Goal: Transaction & Acquisition: Purchase product/service

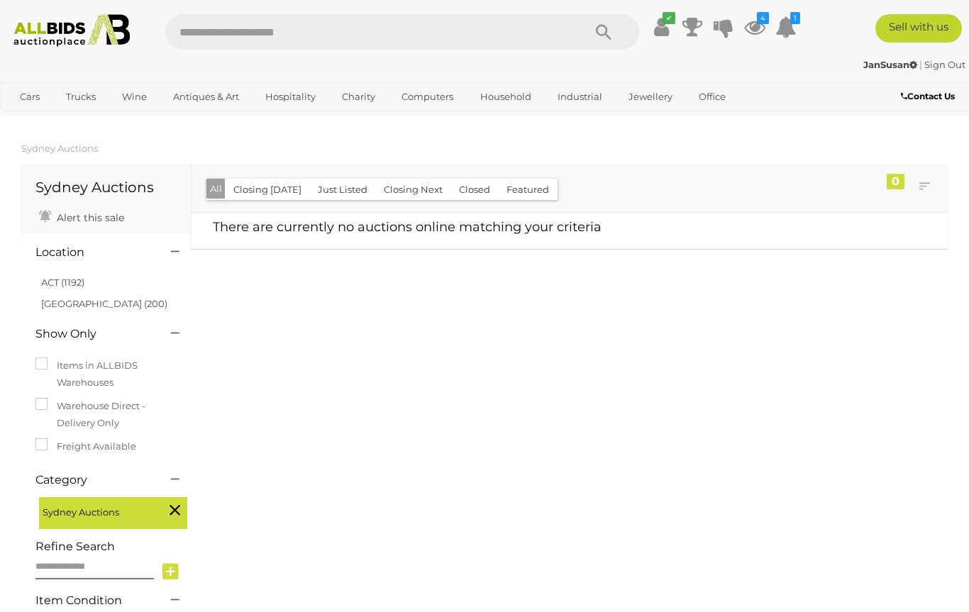
click at [769, 20] on icon "4" at bounding box center [763, 18] width 12 height 12
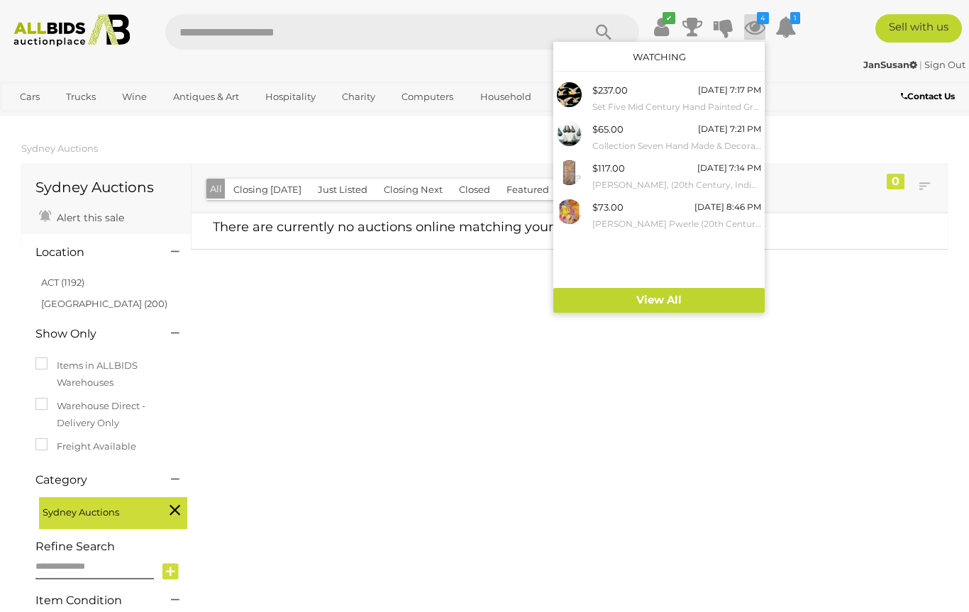
click at [797, 388] on div at bounding box center [484, 306] width 969 height 612
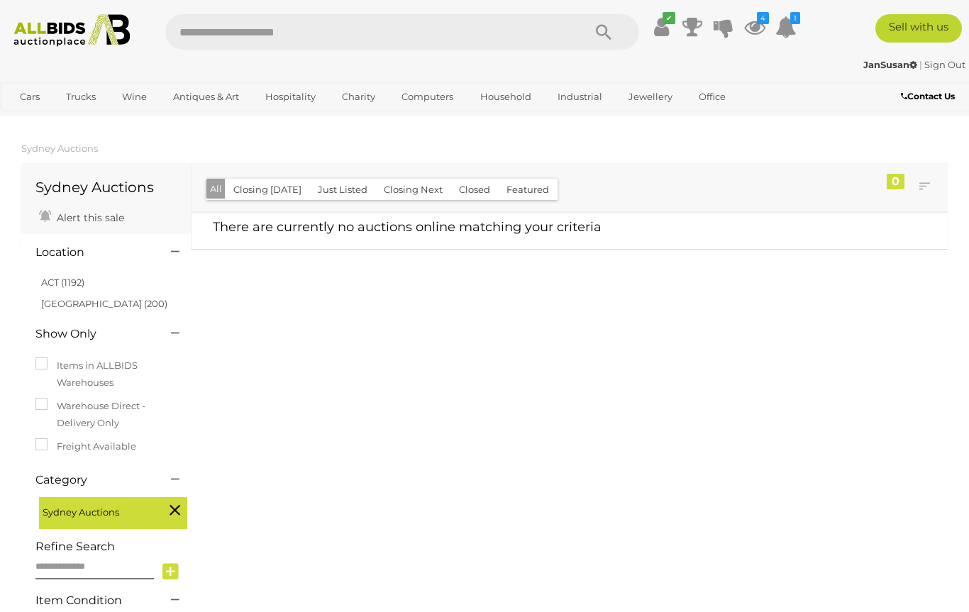
click at [796, 40] on icon at bounding box center [785, 27] width 21 height 26
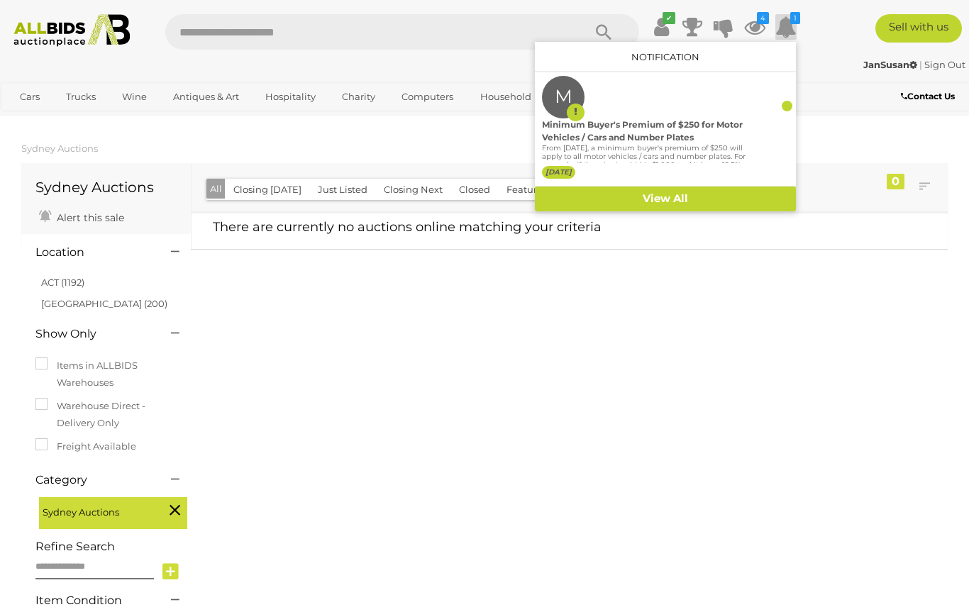
click at [783, 125] on div "M Minimum Buyer's Premium of $250 for Motor Vehicles / Cars and Number Plates 2…" at bounding box center [665, 129] width 247 height 106
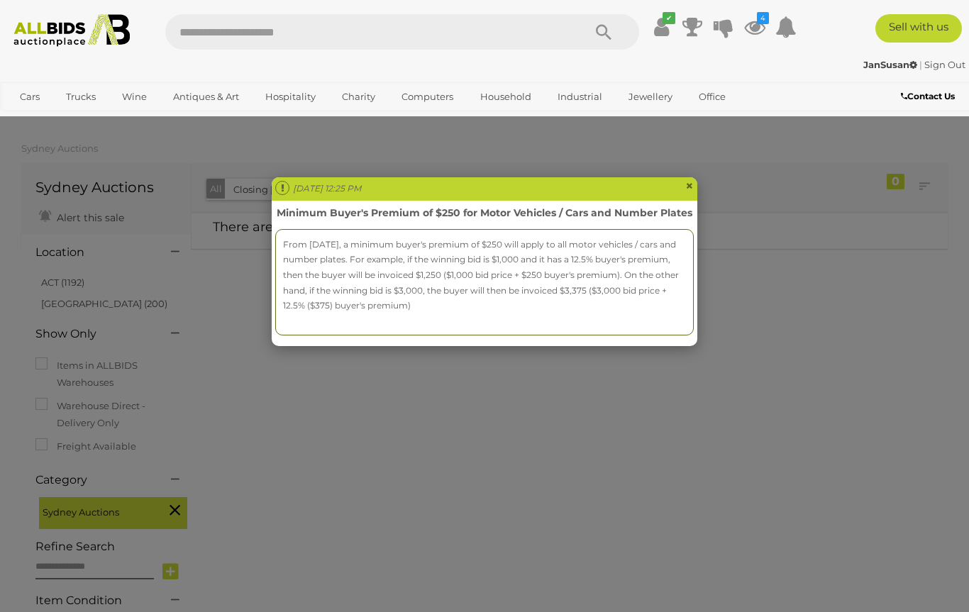
click at [687, 187] on span "×" at bounding box center [689, 185] width 9 height 17
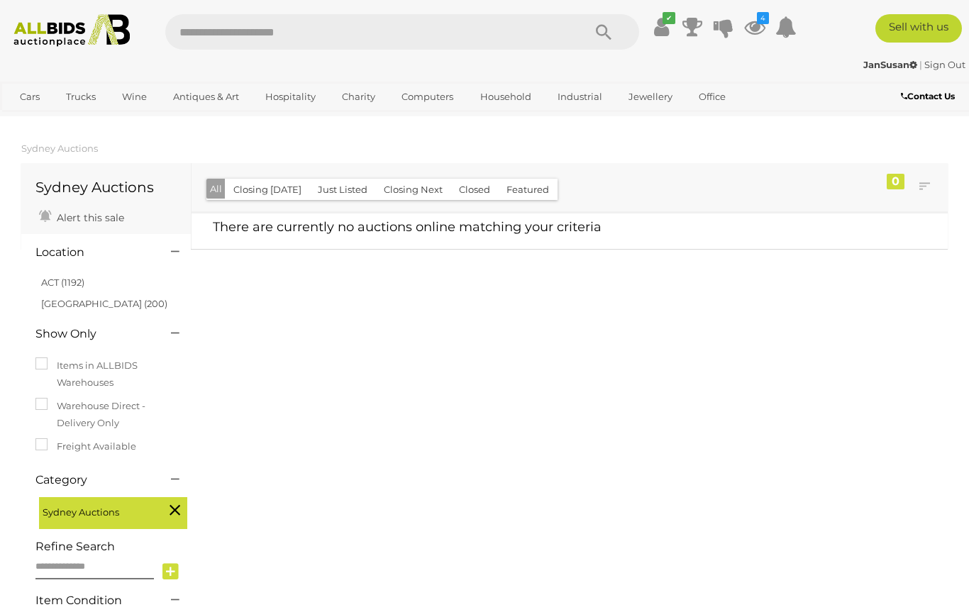
click at [769, 22] on icon "4" at bounding box center [763, 18] width 12 height 12
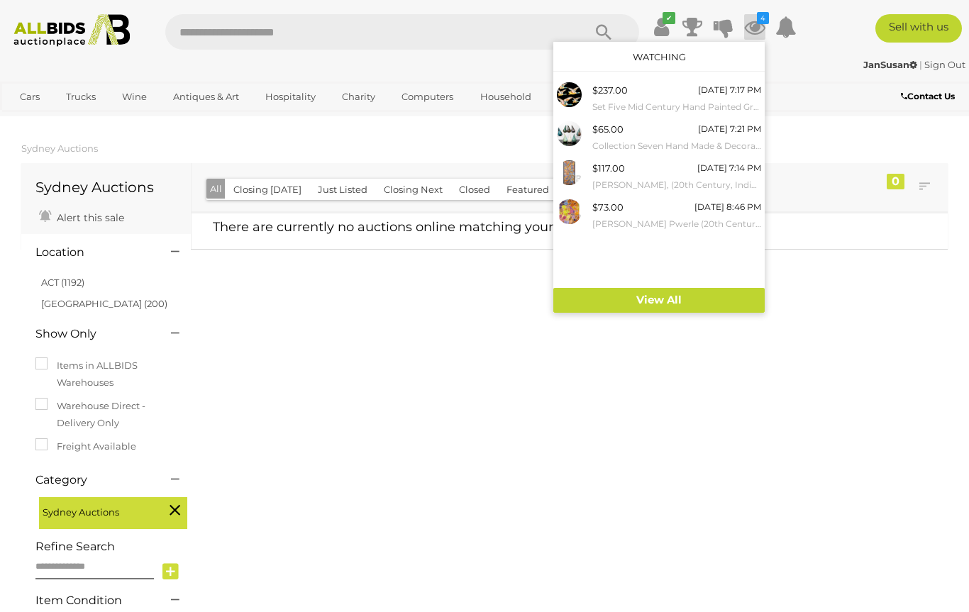
click at [704, 304] on link "View All" at bounding box center [658, 300] width 211 height 25
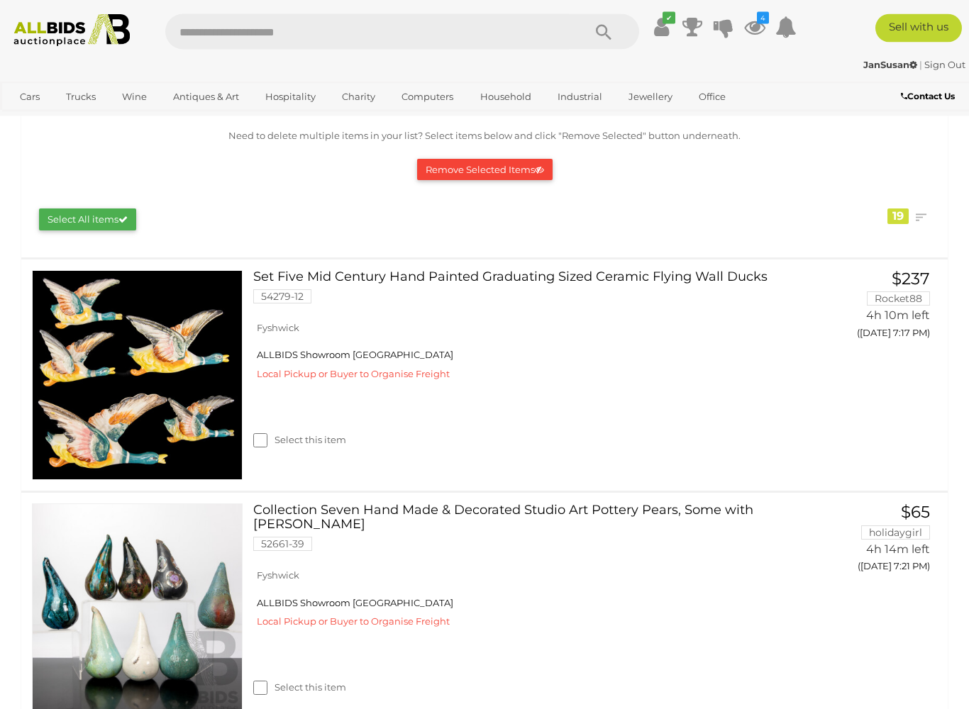
scroll to position [154, 0]
click at [268, 434] on label "Select this item" at bounding box center [299, 439] width 93 height 13
click at [538, 167] on icon at bounding box center [539, 169] width 9 height 9
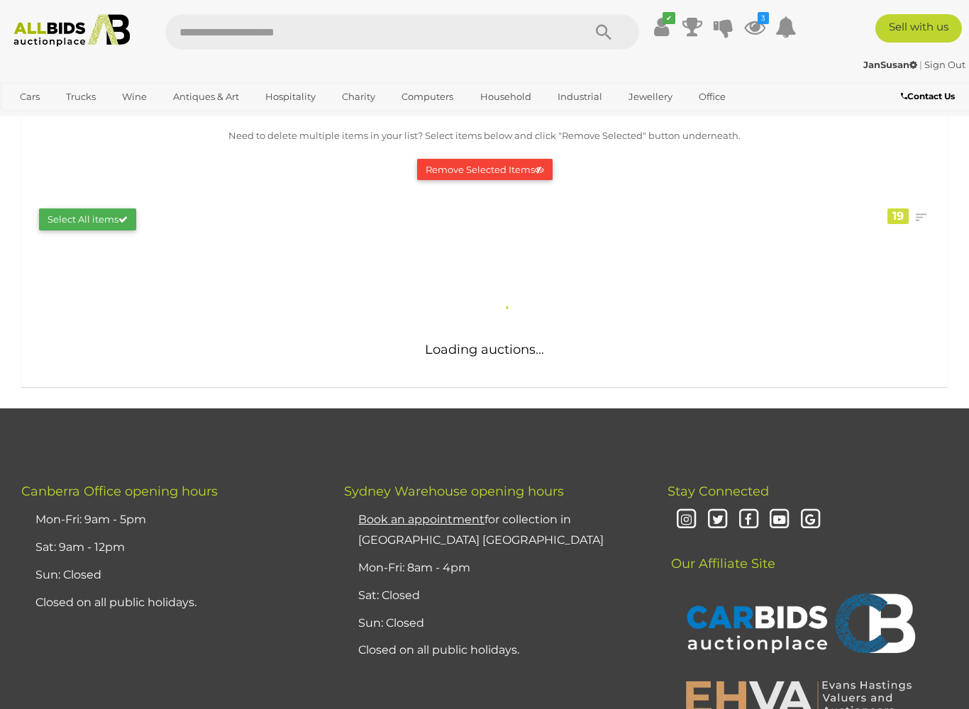
scroll to position [0, 0]
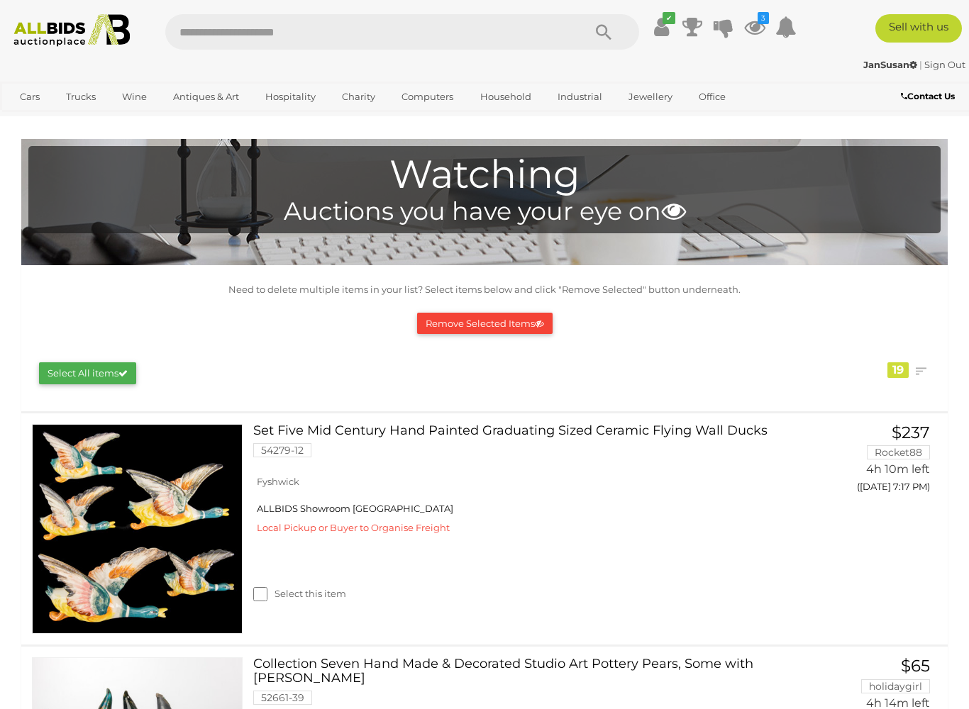
click at [523, 321] on button "Remove Selected Items" at bounding box center [484, 324] width 135 height 22
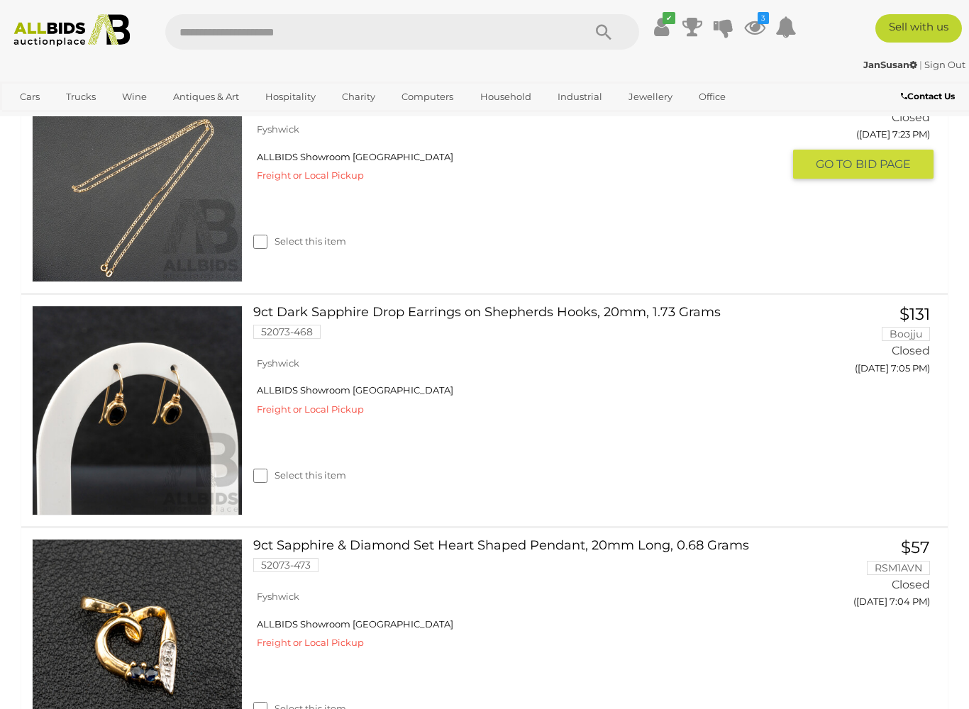
scroll to position [1923, 0]
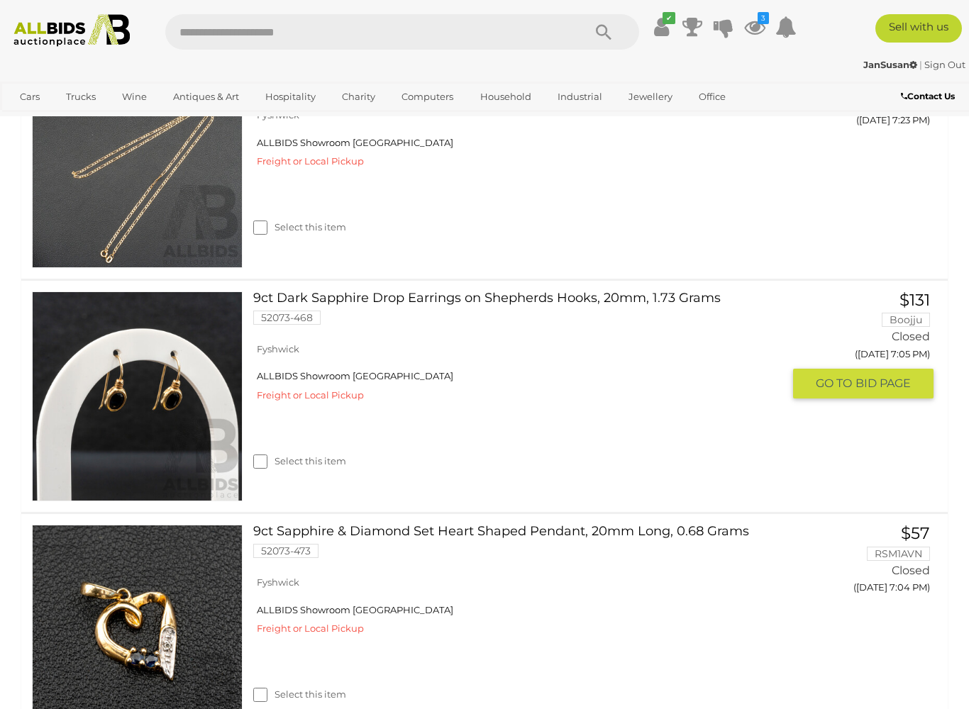
click at [258, 475] on div "Select this item" at bounding box center [523, 443] width 540 height 63
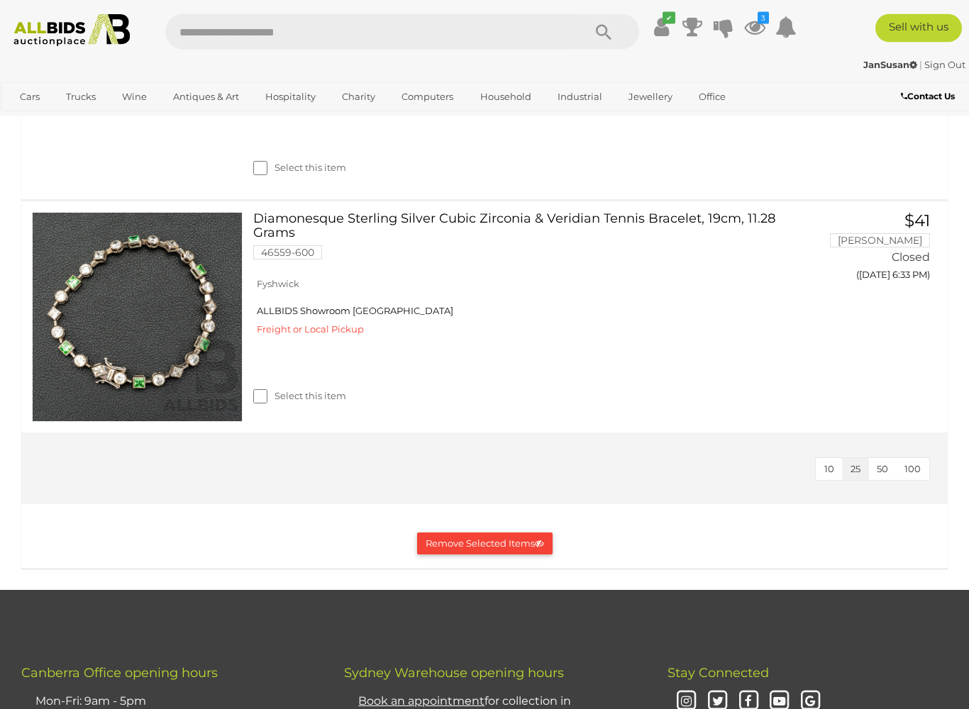
scroll to position [4009, 0]
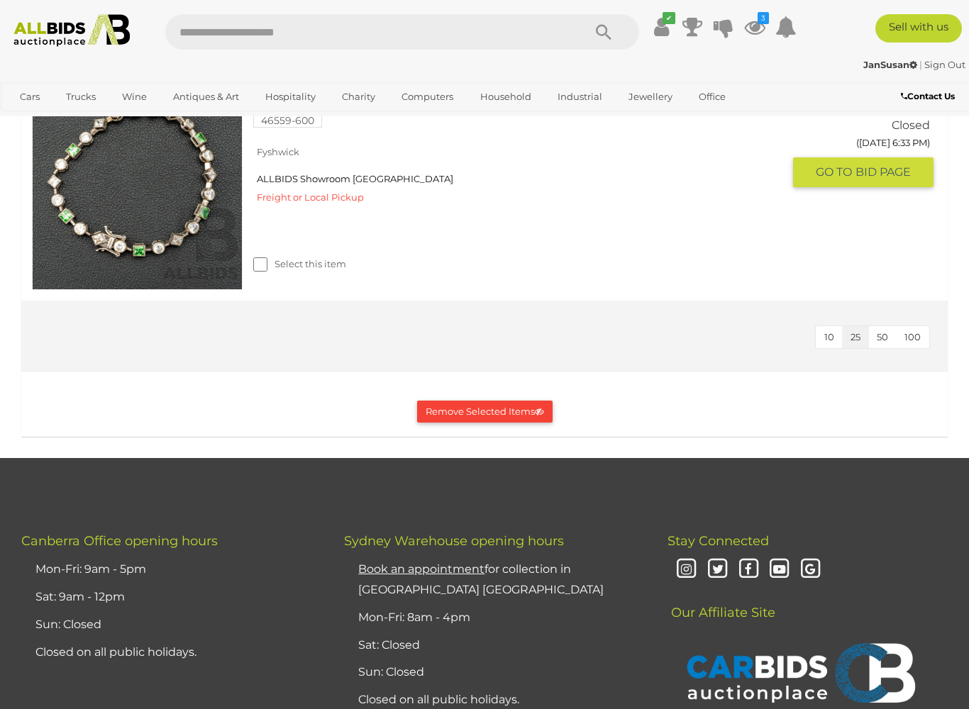
click at [474, 423] on button "Remove Selected Items" at bounding box center [484, 412] width 135 height 22
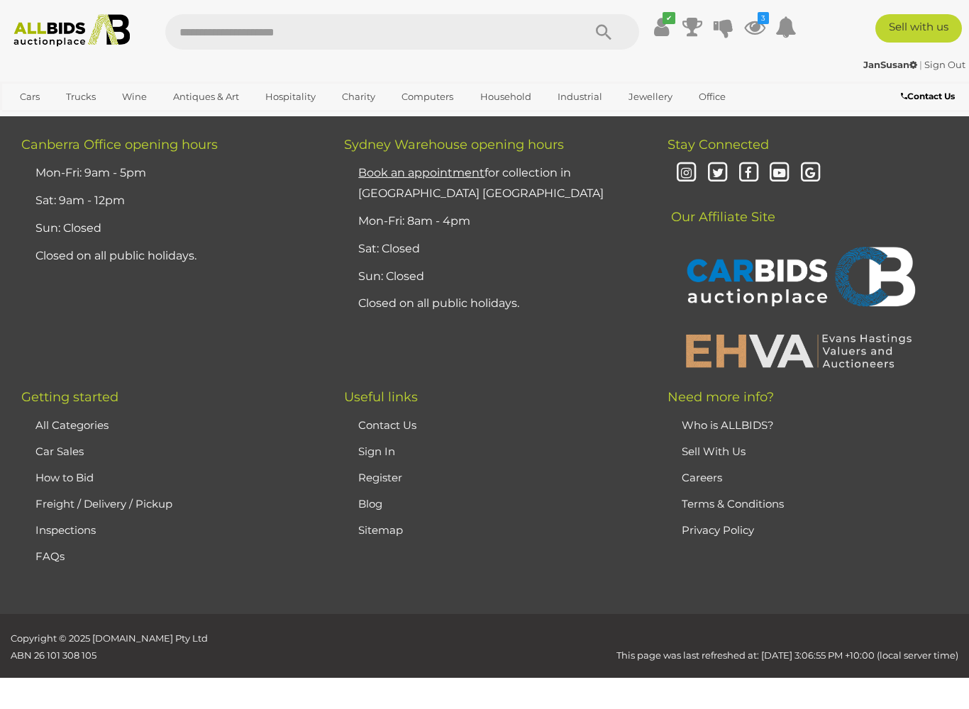
scroll to position [0, 0]
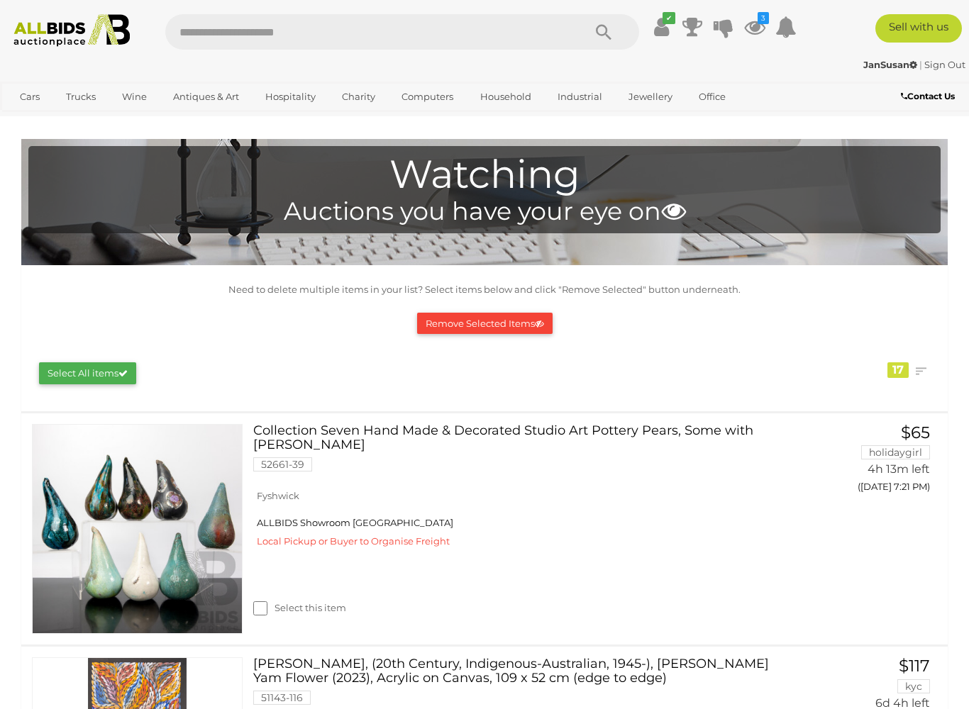
click at [463, 321] on button "Remove Selected Items" at bounding box center [484, 324] width 135 height 22
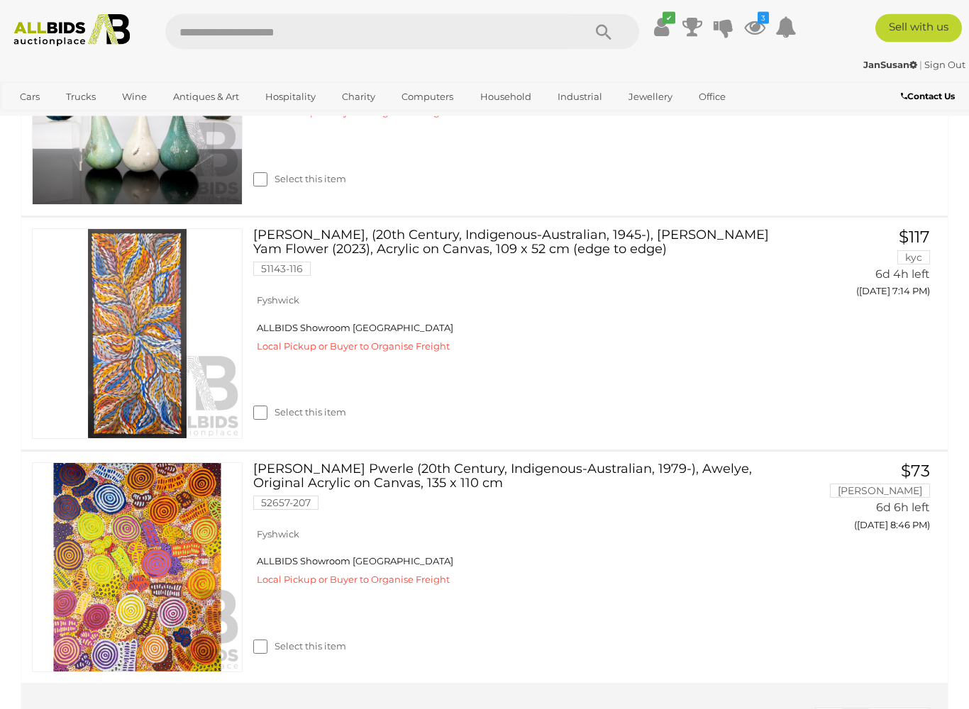
scroll to position [431, 0]
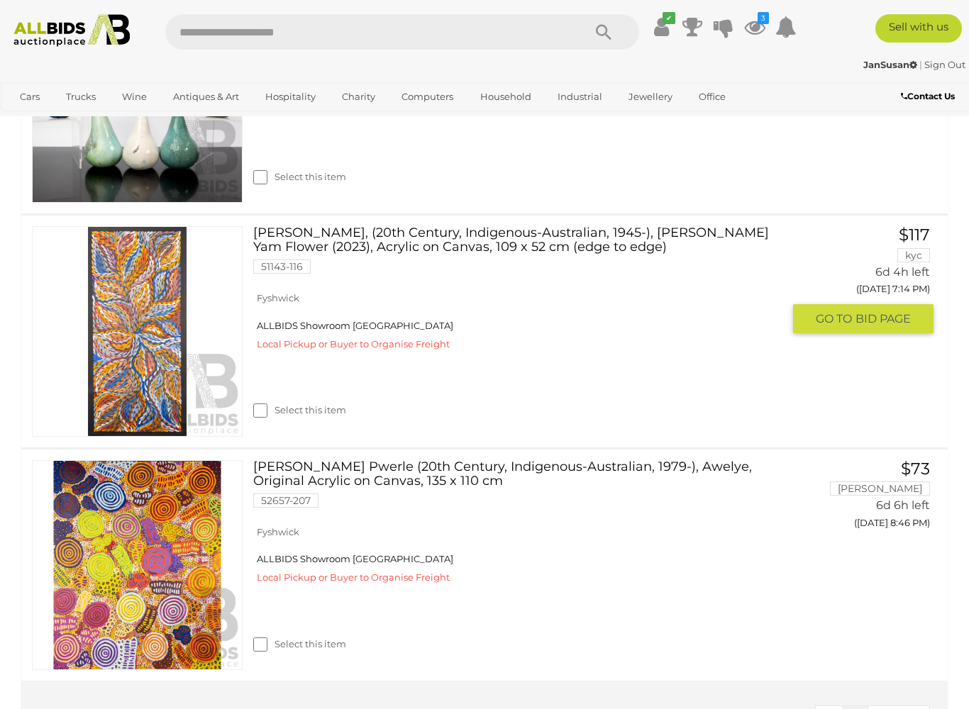
click at [123, 426] on img at bounding box center [137, 331] width 209 height 209
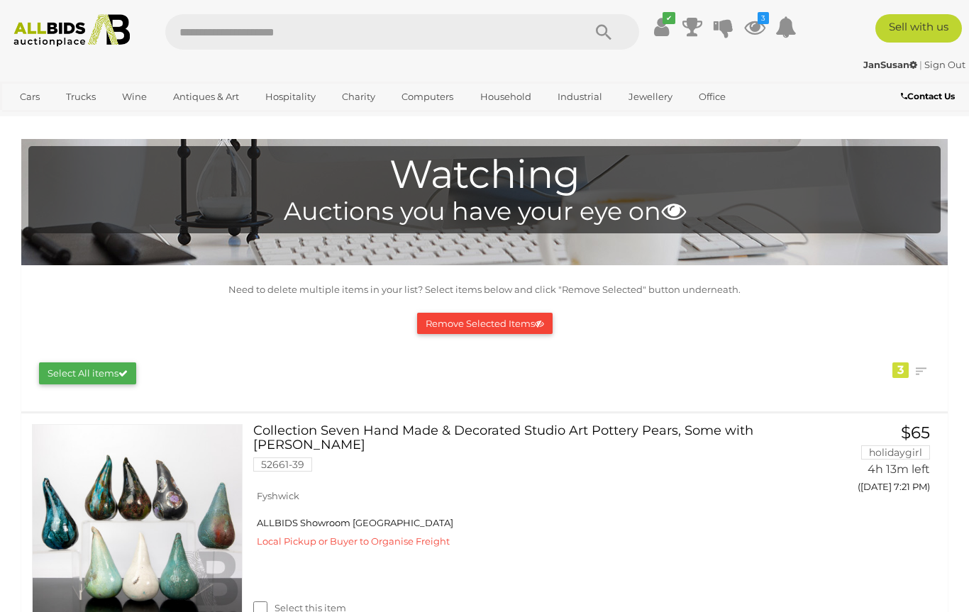
scroll to position [471, 0]
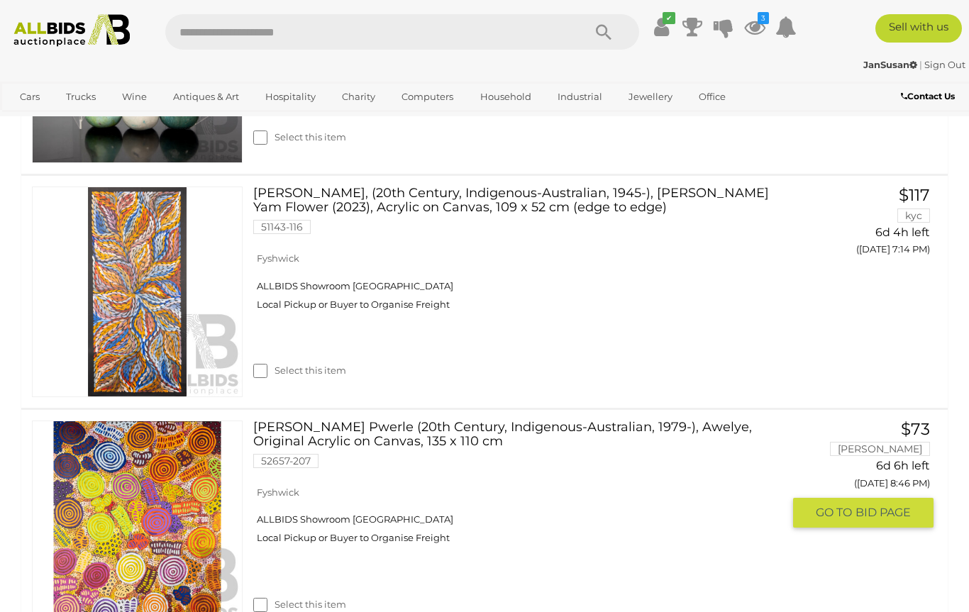
click at [113, 521] on link at bounding box center [137, 526] width 211 height 211
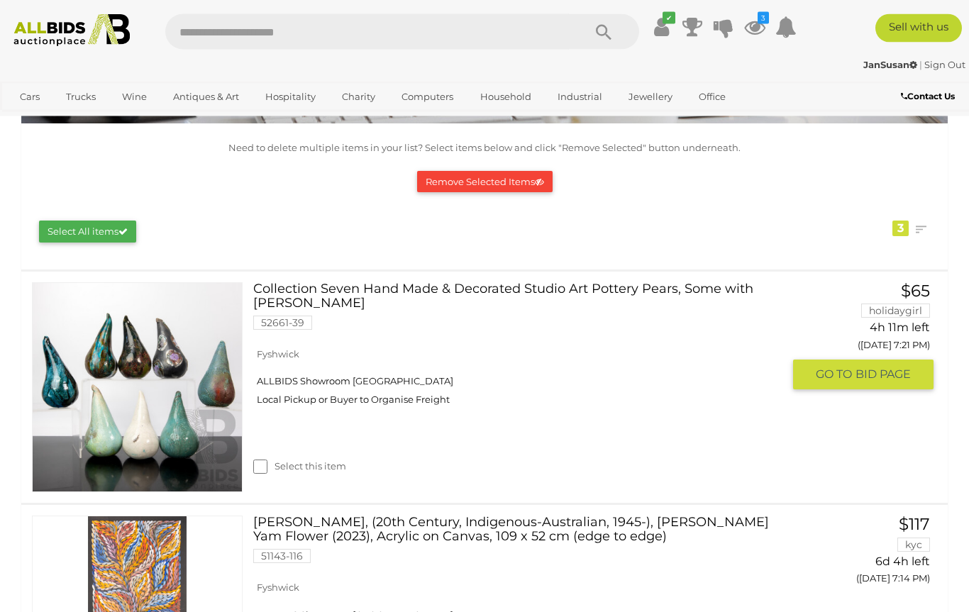
scroll to position [142, 0]
click at [82, 435] on img at bounding box center [137, 387] width 209 height 209
click at [841, 371] on span "GO TO" at bounding box center [836, 374] width 40 height 15
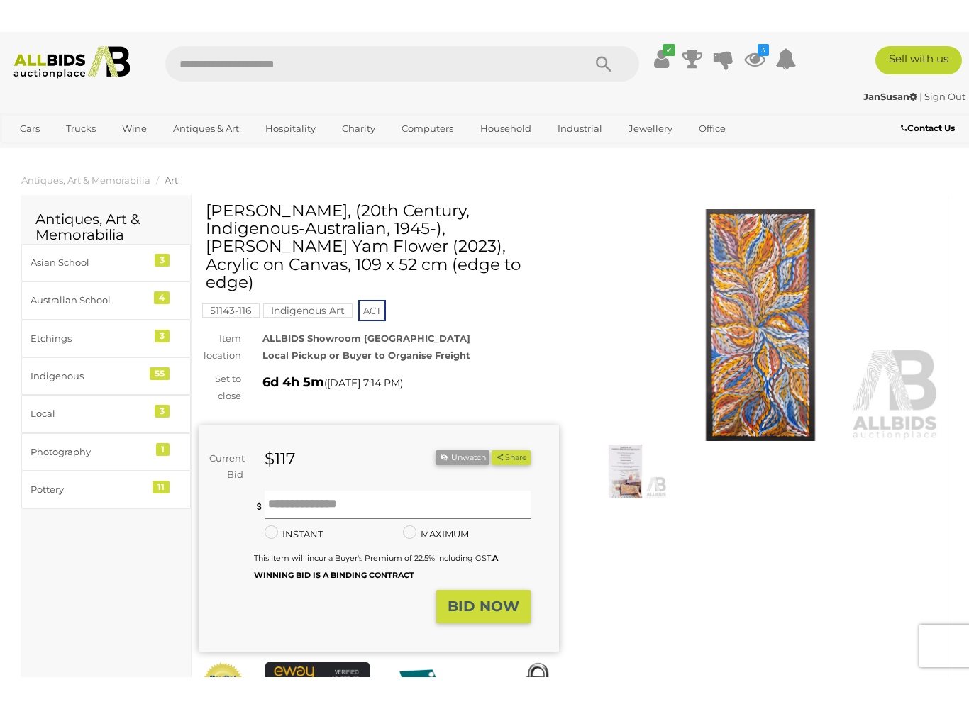
scroll to position [12, 0]
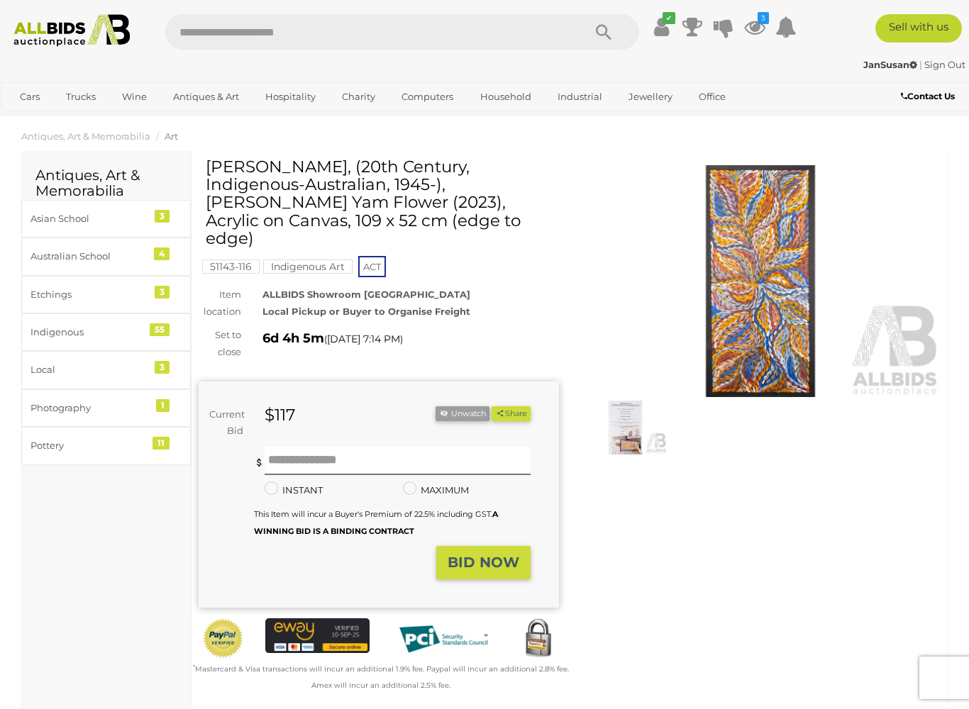
click at [735, 328] on img at bounding box center [760, 281] width 360 height 232
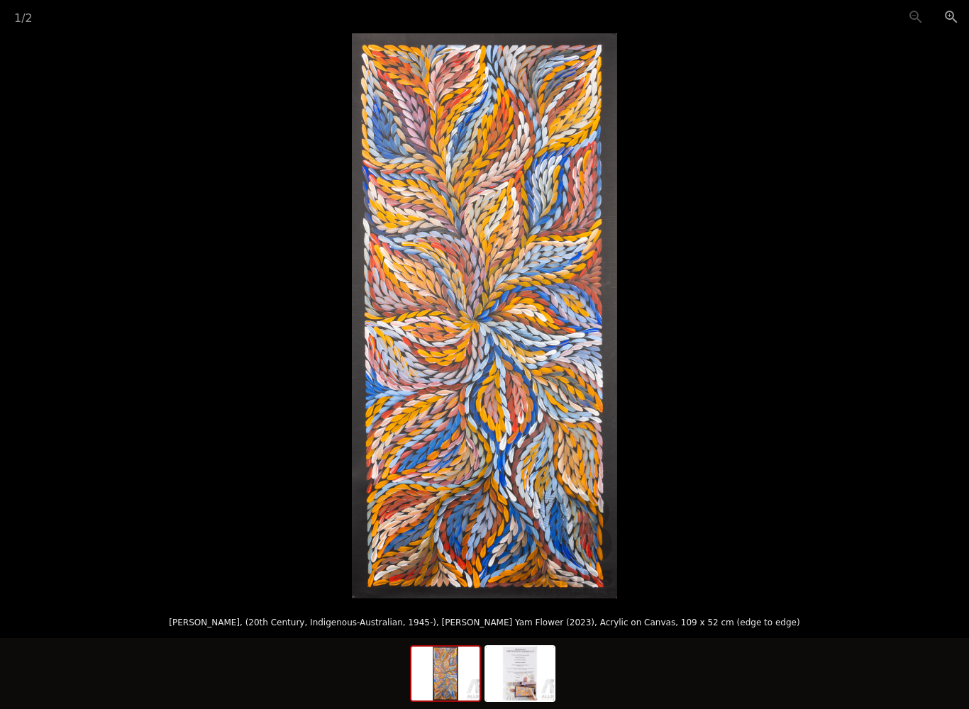
click at [219, 512] on picture at bounding box center [484, 315] width 969 height 565
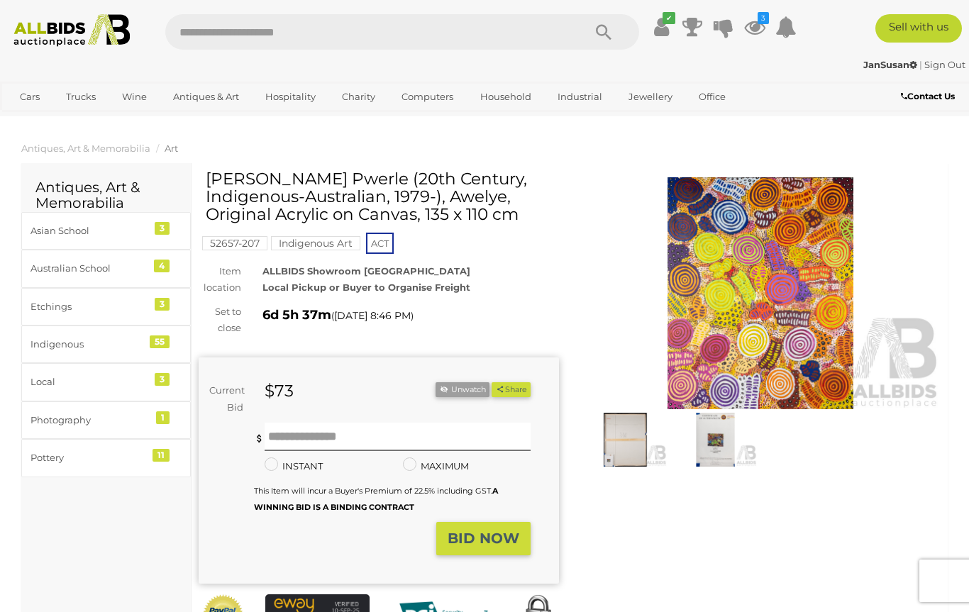
click at [626, 440] on img at bounding box center [625, 439] width 83 height 53
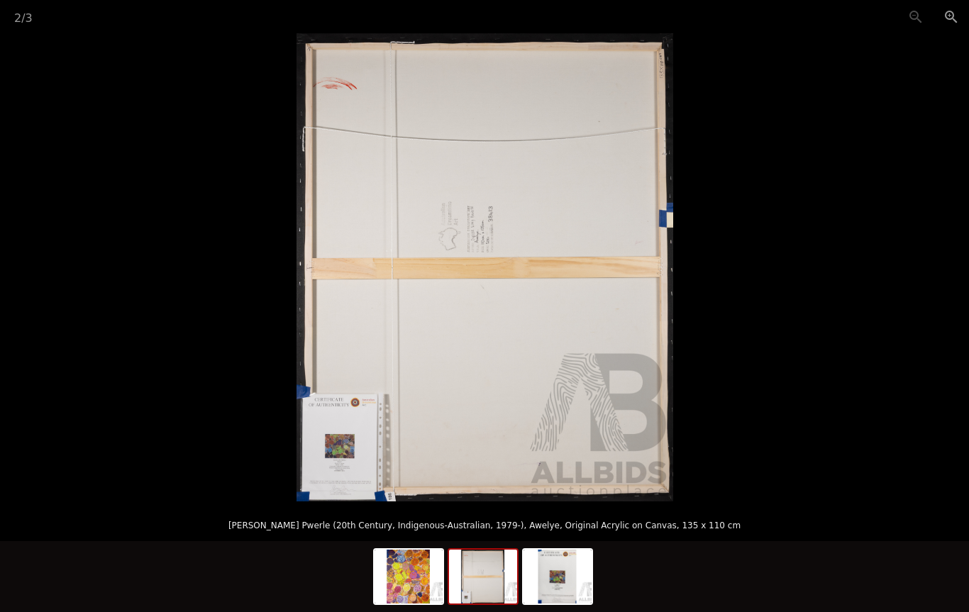
click at [554, 585] on img at bounding box center [557, 577] width 68 height 54
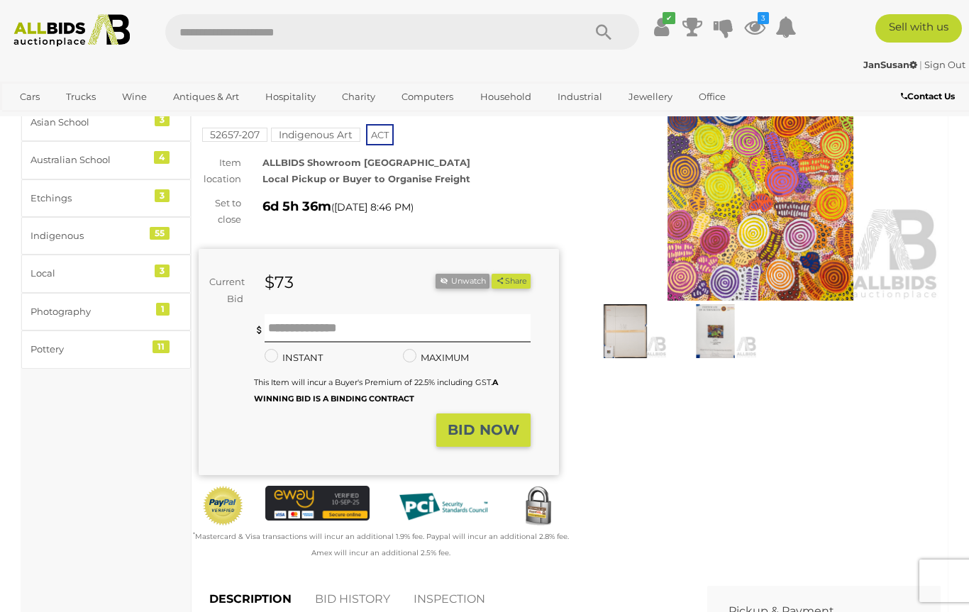
scroll to position [26, 0]
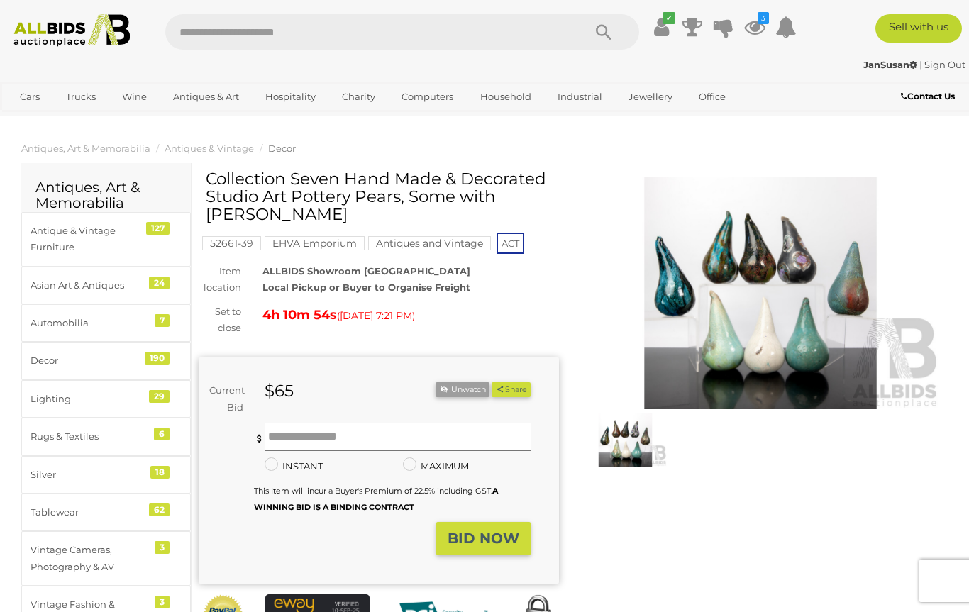
click at [706, 325] on img at bounding box center [760, 293] width 360 height 232
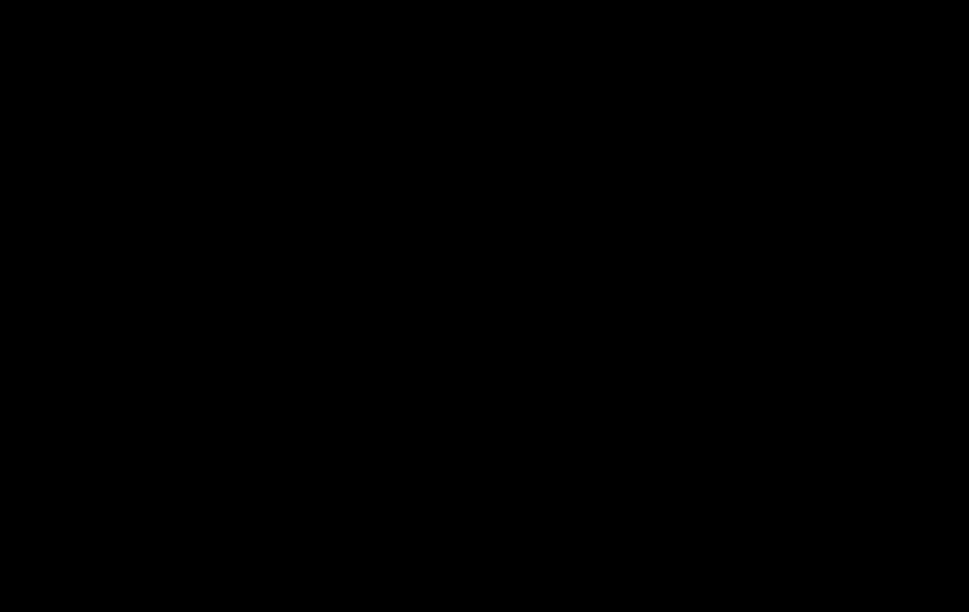
click at [706, 324] on img at bounding box center [484, 267] width 468 height 468
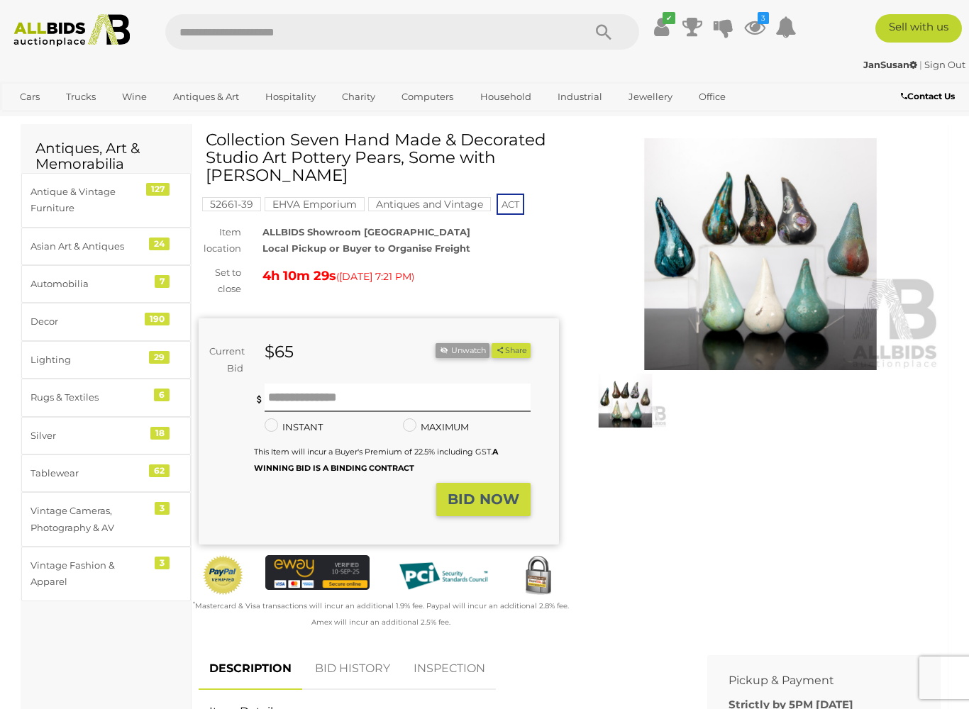
scroll to position [44, 0]
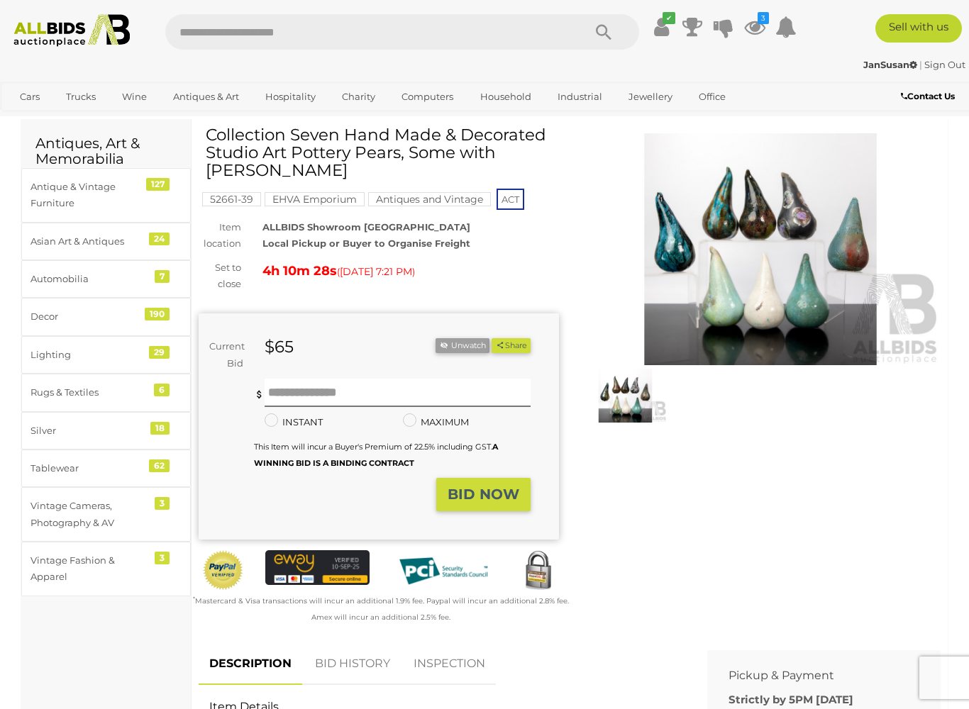
click at [340, 611] on link "BID HISTORY" at bounding box center [352, 664] width 96 height 42
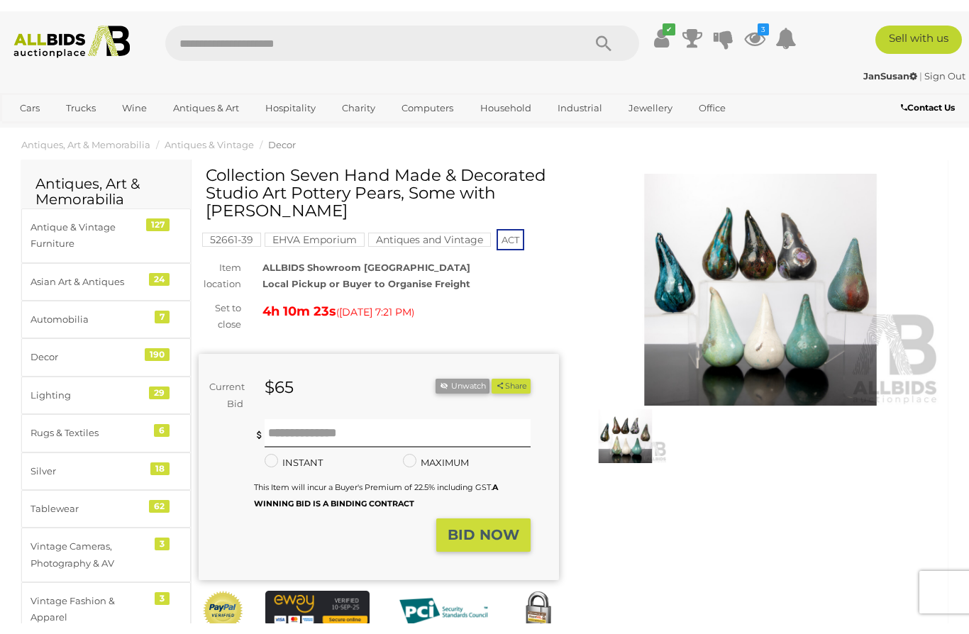
scroll to position [0, 0]
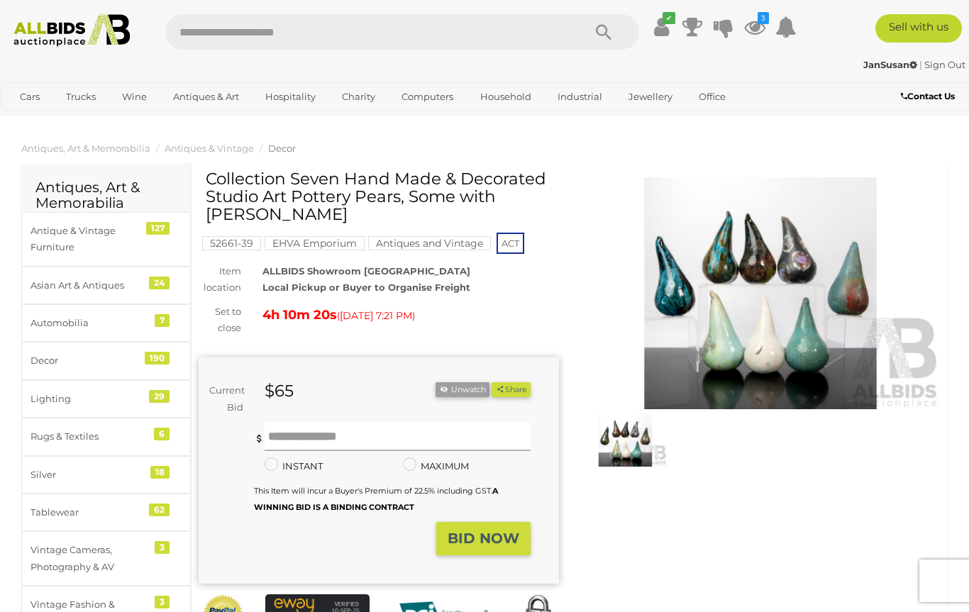
click at [300, 436] on input "text" at bounding box center [398, 437] width 266 height 28
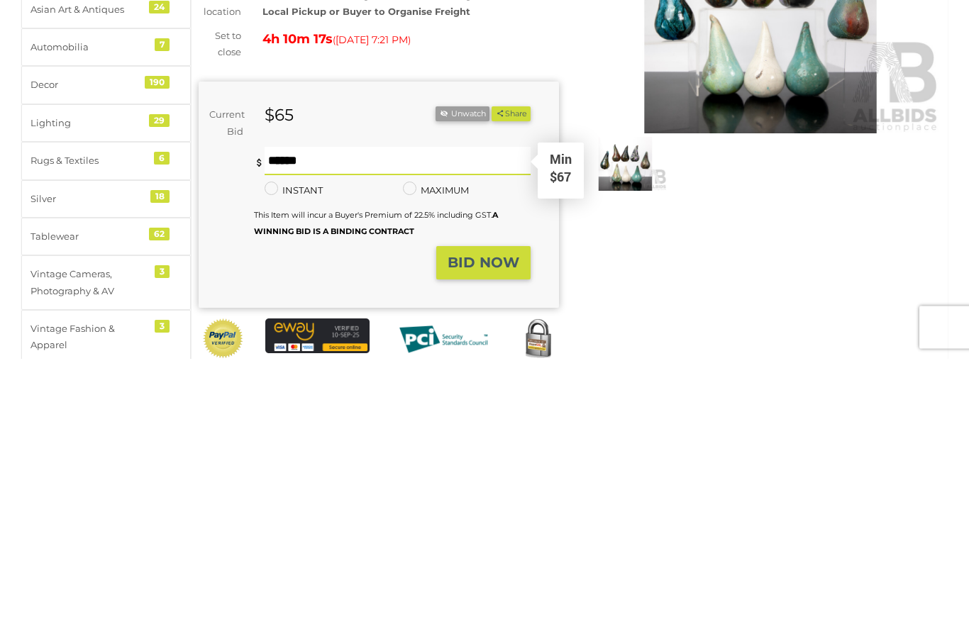
type input "**"
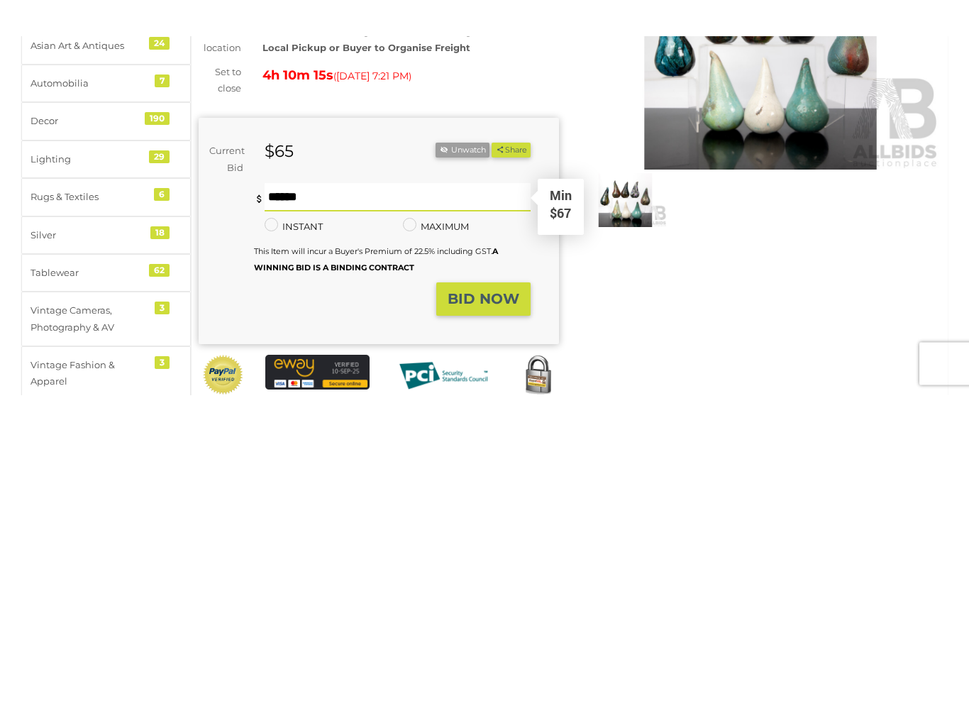
scroll to position [276, 0]
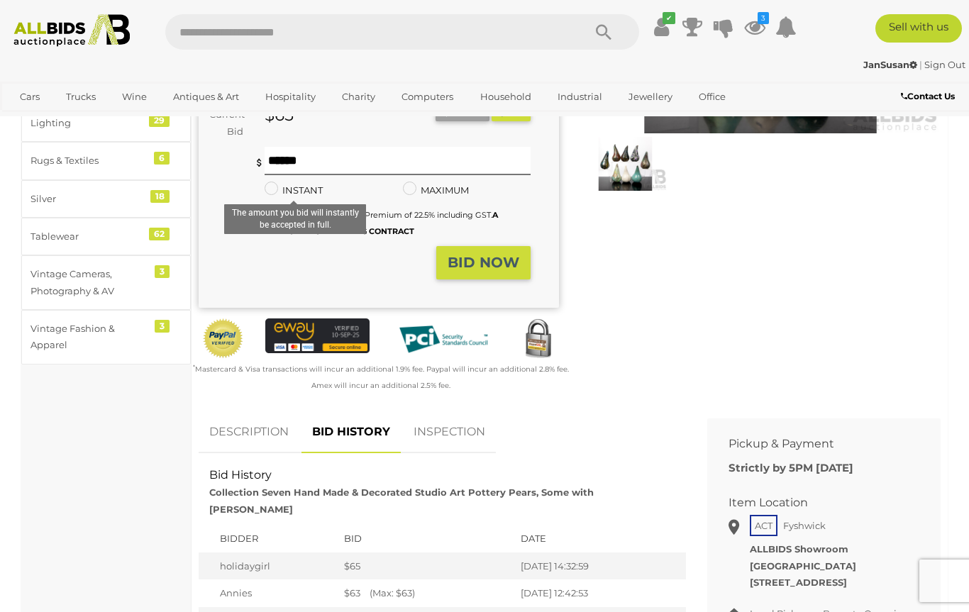
click at [479, 263] on strong "BID NOW" at bounding box center [484, 262] width 72 height 17
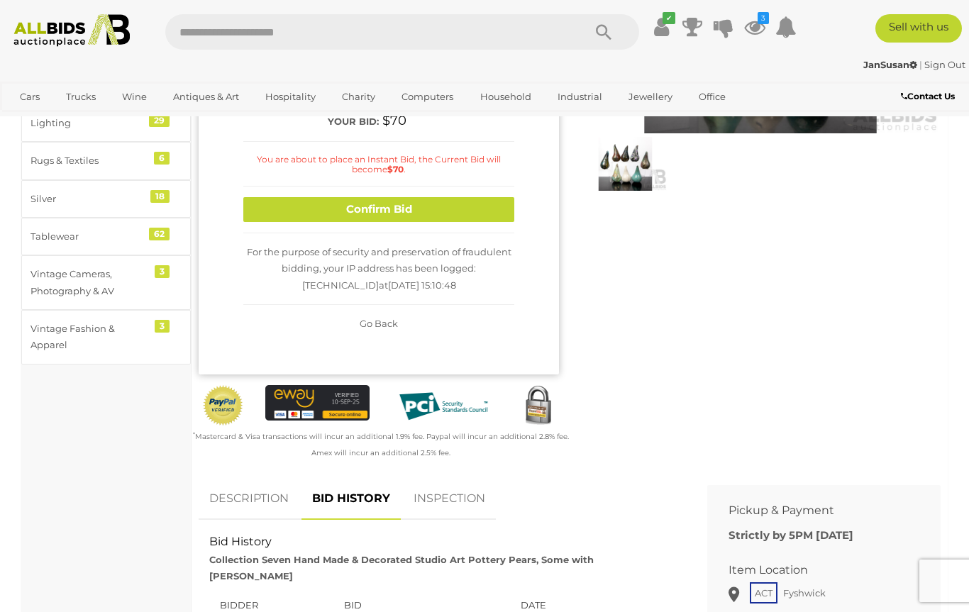
click at [364, 203] on button "Confirm Bid" at bounding box center [378, 209] width 271 height 25
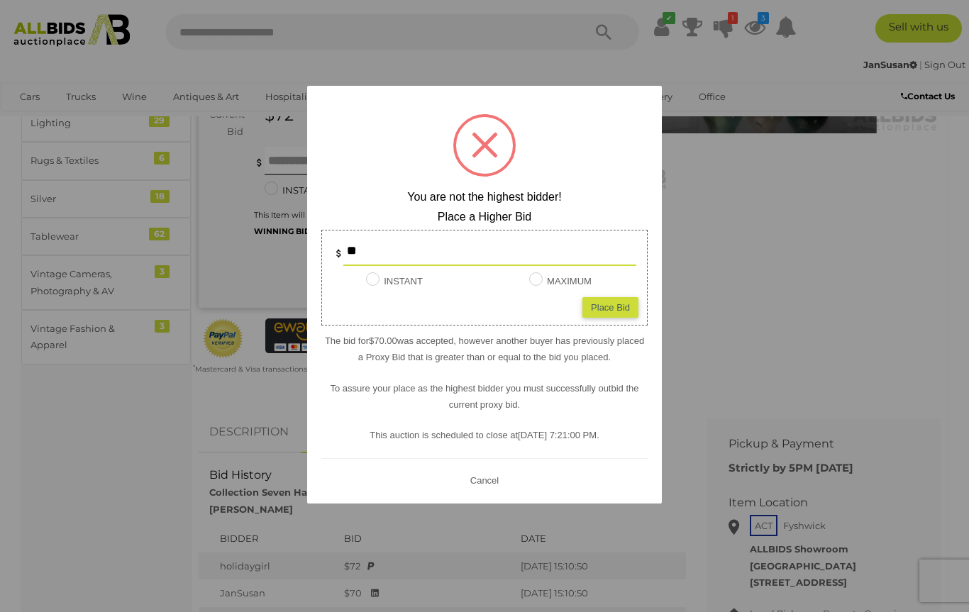
click at [485, 480] on button "Cancel" at bounding box center [484, 480] width 37 height 18
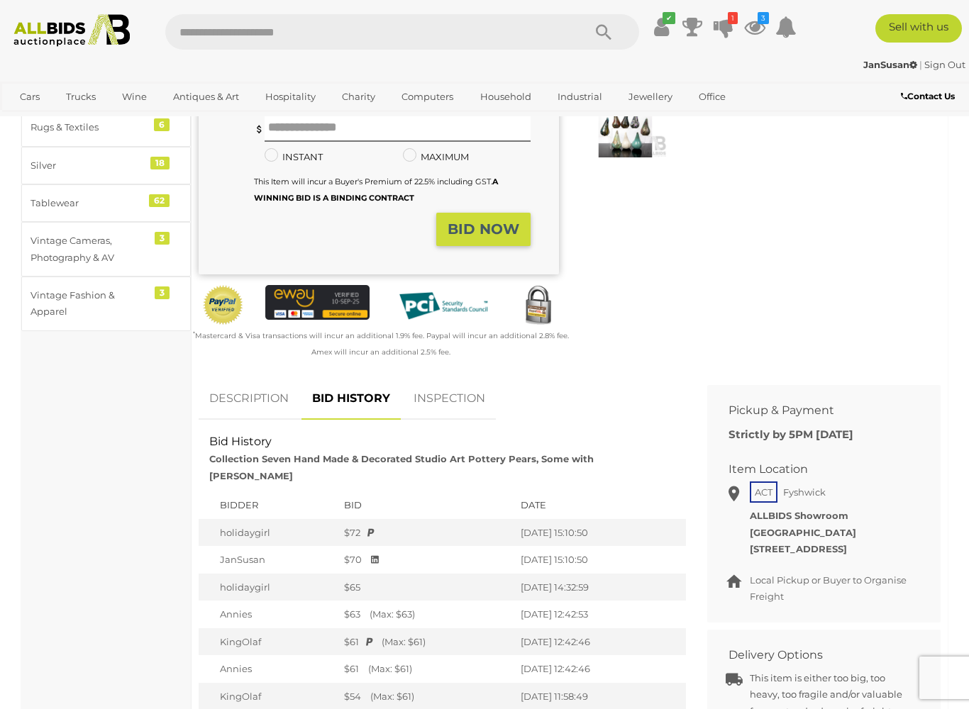
scroll to position [309, 0]
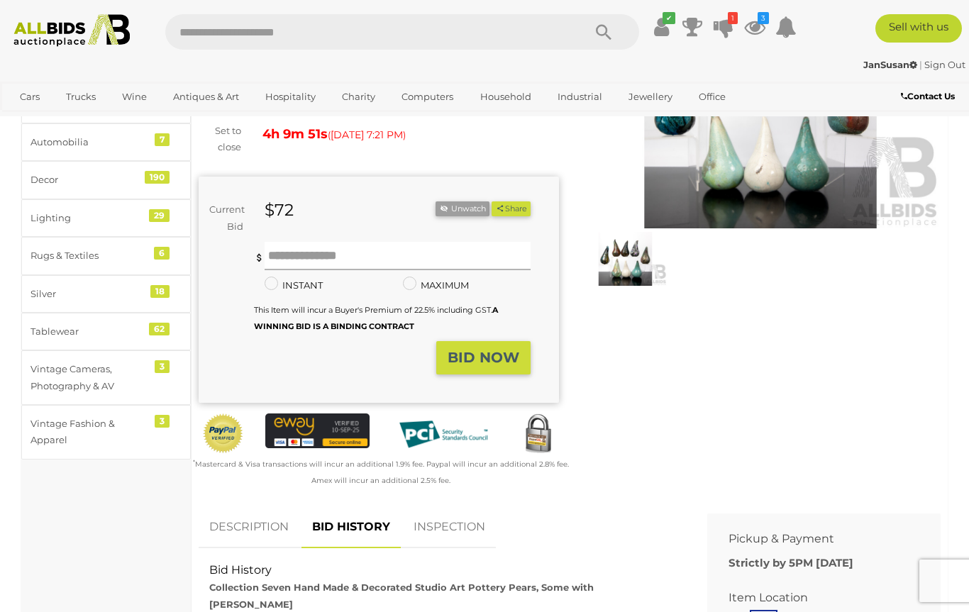
click at [318, 254] on input "text" at bounding box center [398, 256] width 266 height 28
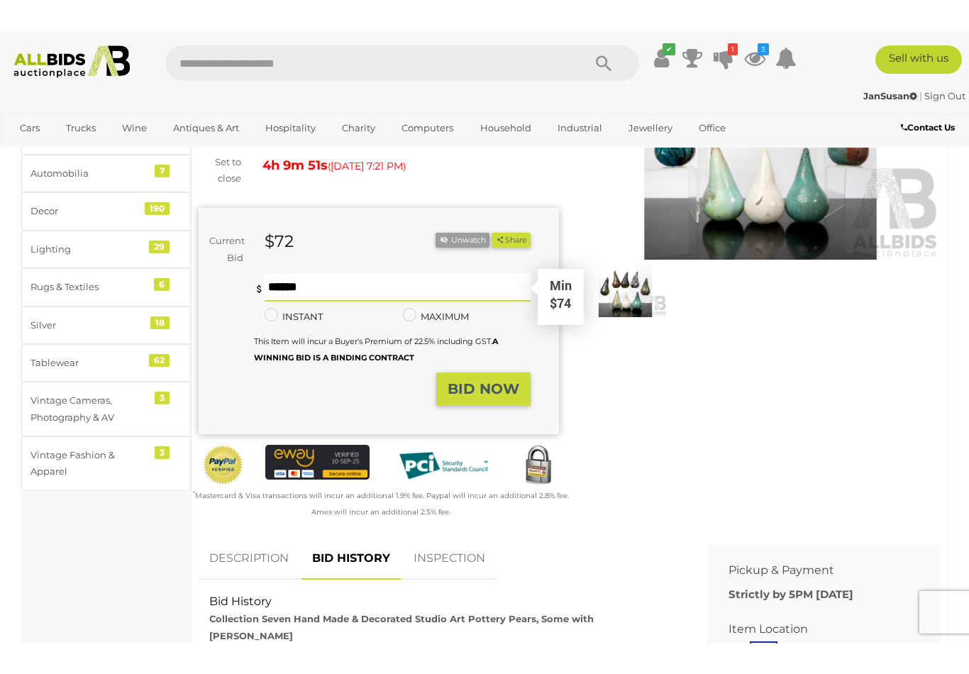
scroll to position [180, 0]
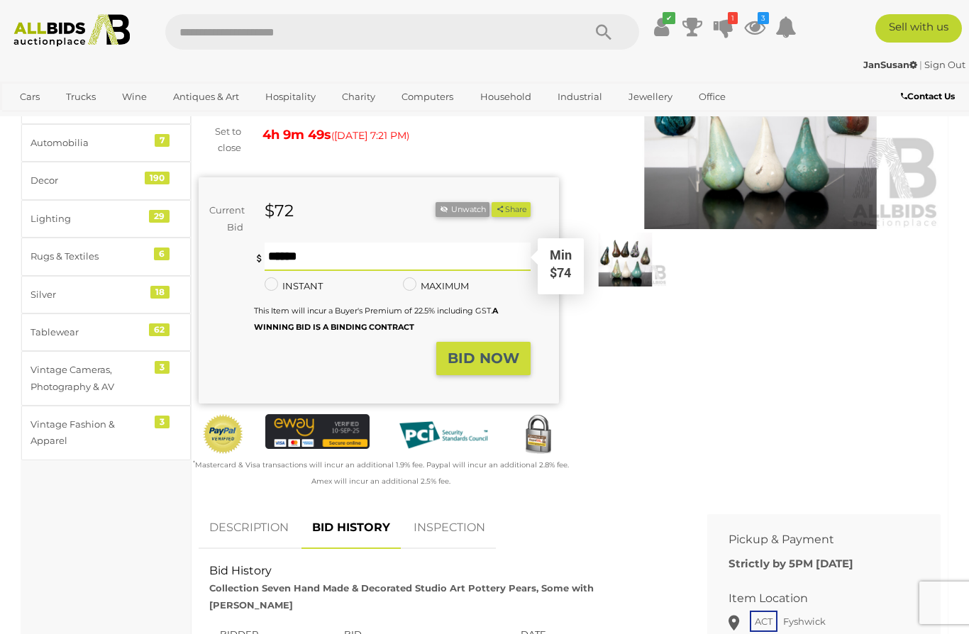
type input "**"
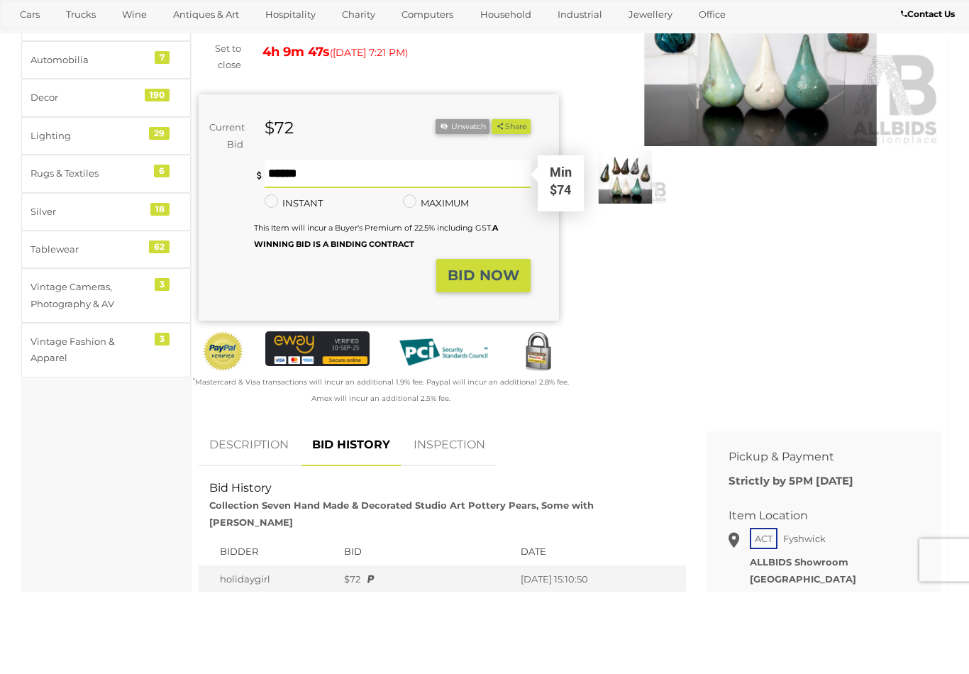
click at [472, 350] on strong "BID NOW" at bounding box center [484, 358] width 72 height 17
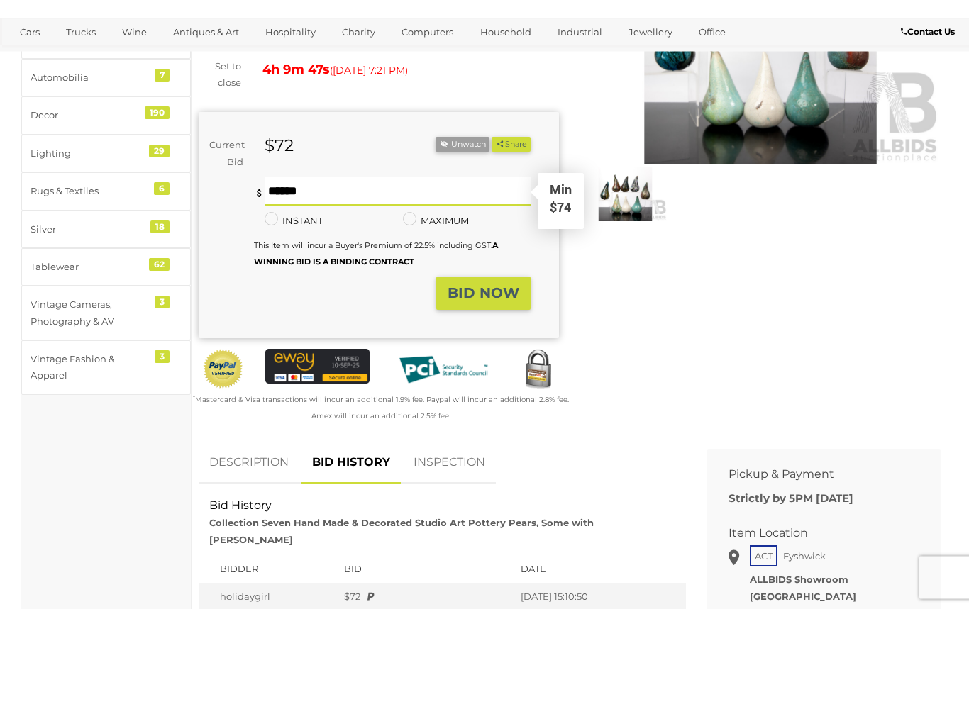
scroll to position [263, 0]
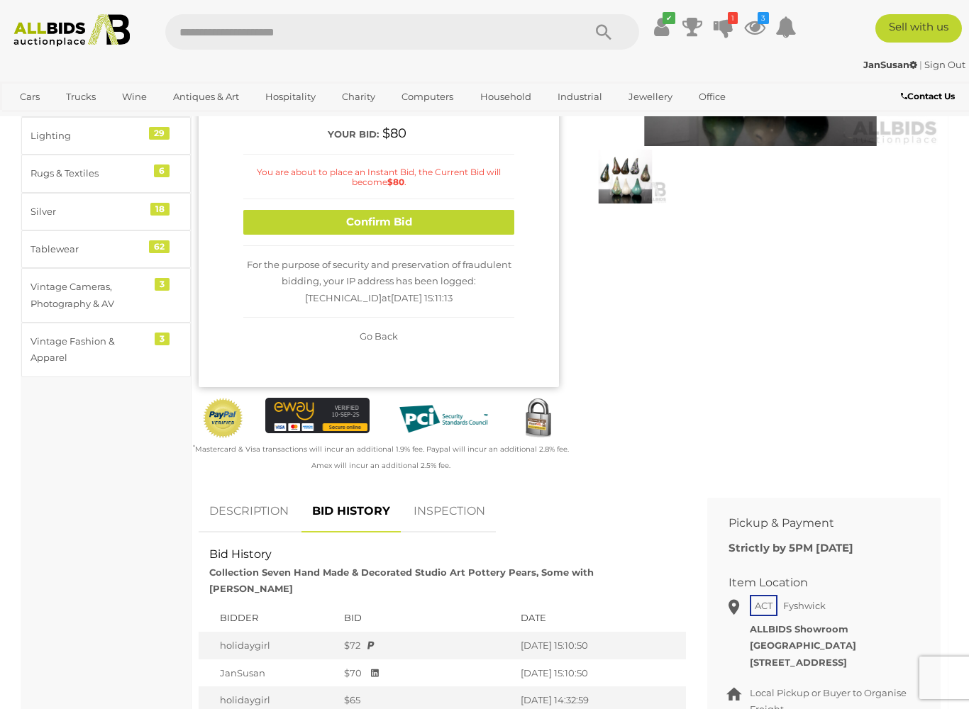
click at [361, 222] on button "Confirm Bid" at bounding box center [378, 222] width 271 height 25
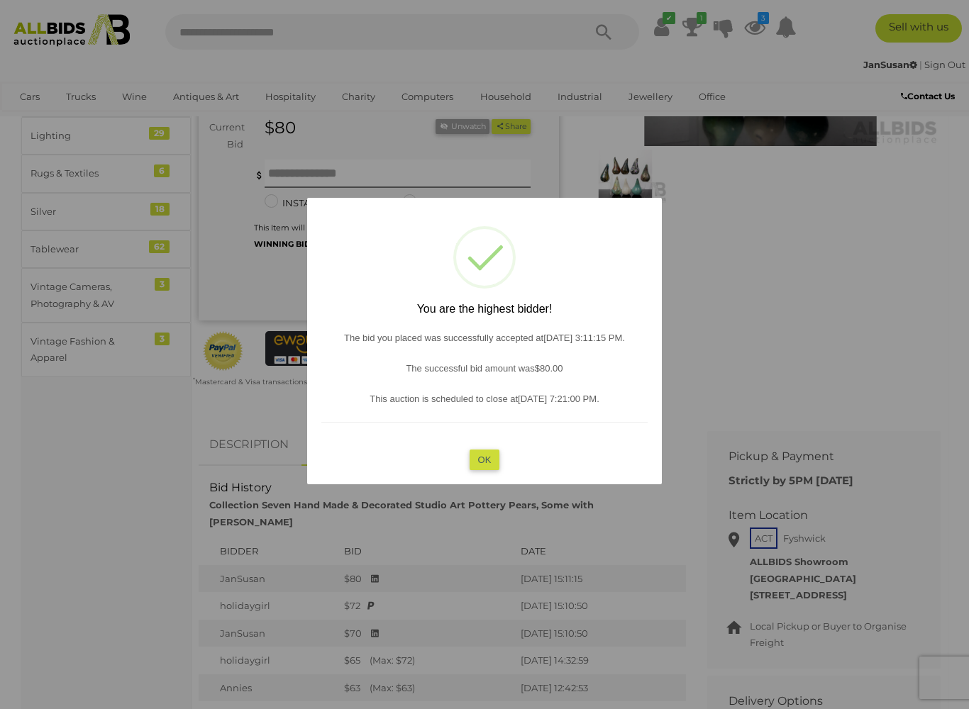
click at [482, 453] on button "OK" at bounding box center [485, 460] width 30 height 21
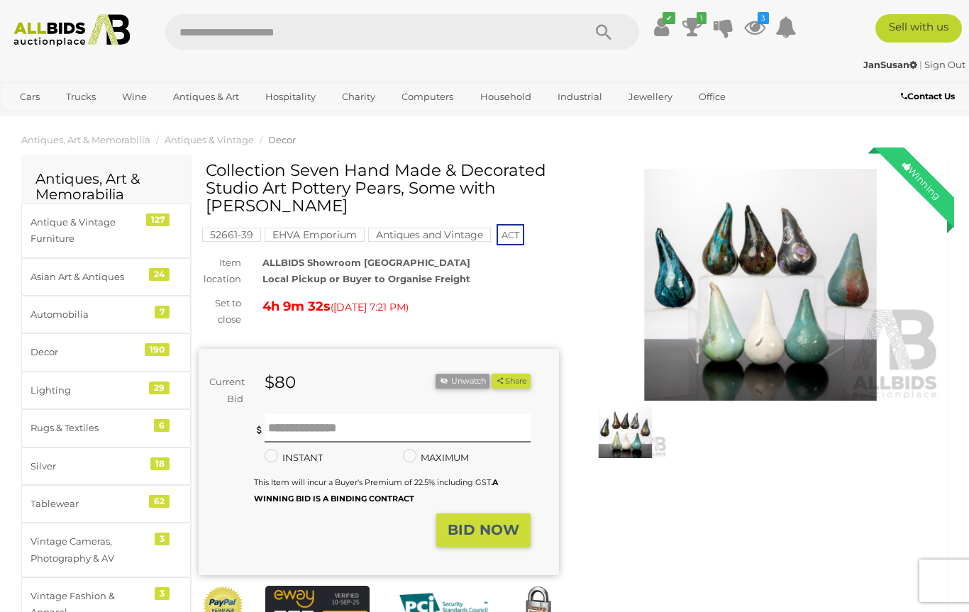
scroll to position [0, 0]
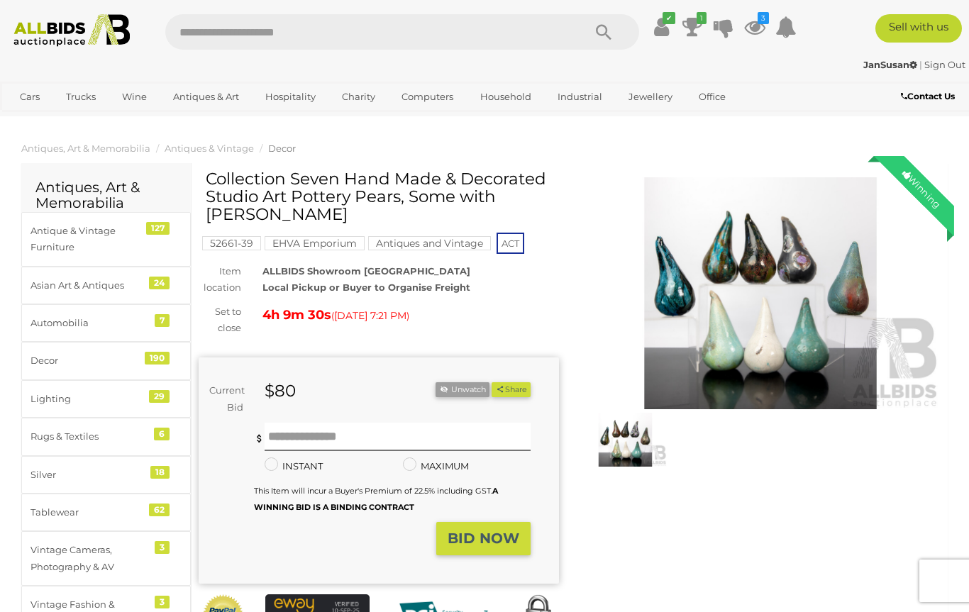
click at [818, 372] on img at bounding box center [760, 293] width 360 height 232
